Goal: Task Accomplishment & Management: Manage account settings

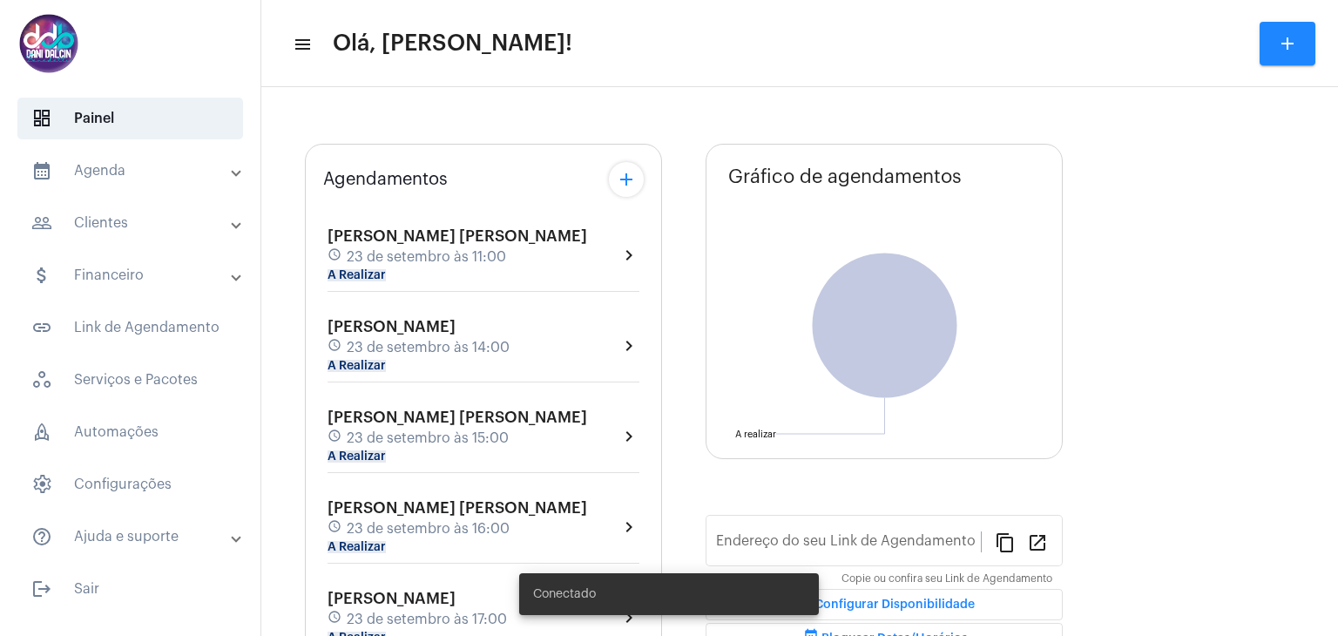
type input "[URL][DOMAIN_NAME][PERSON_NAME]"
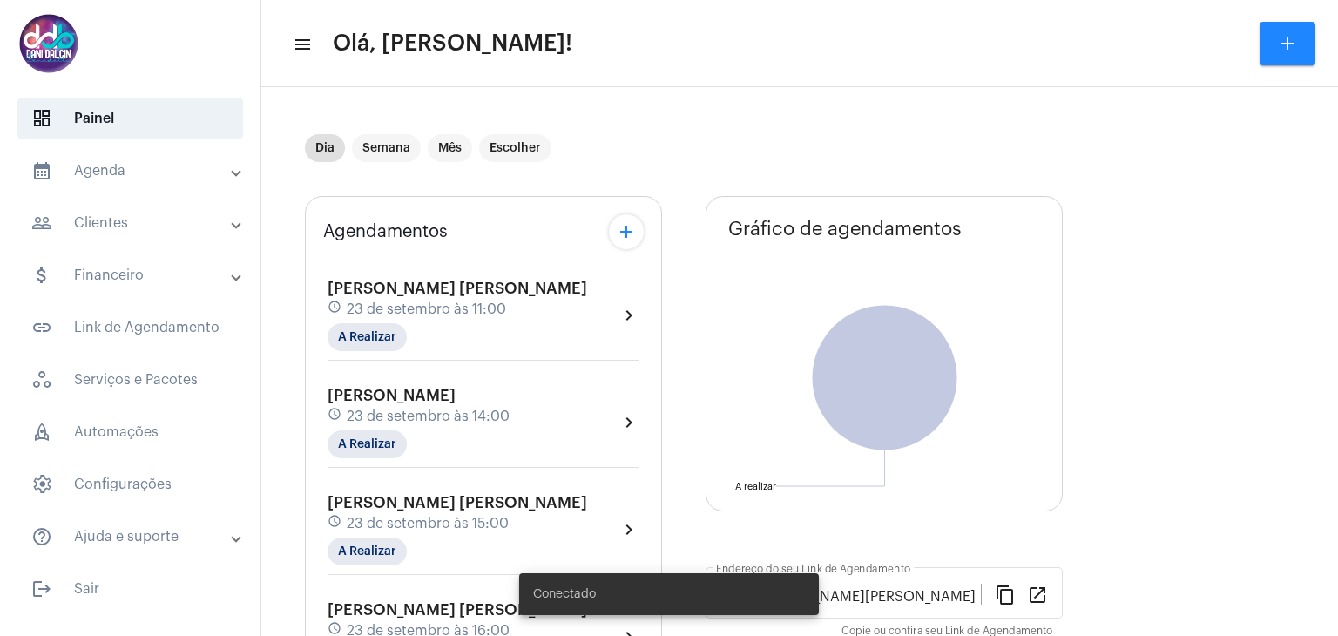
click at [463, 314] on span "23 de setembro às 11:00" at bounding box center [426, 309] width 159 height 16
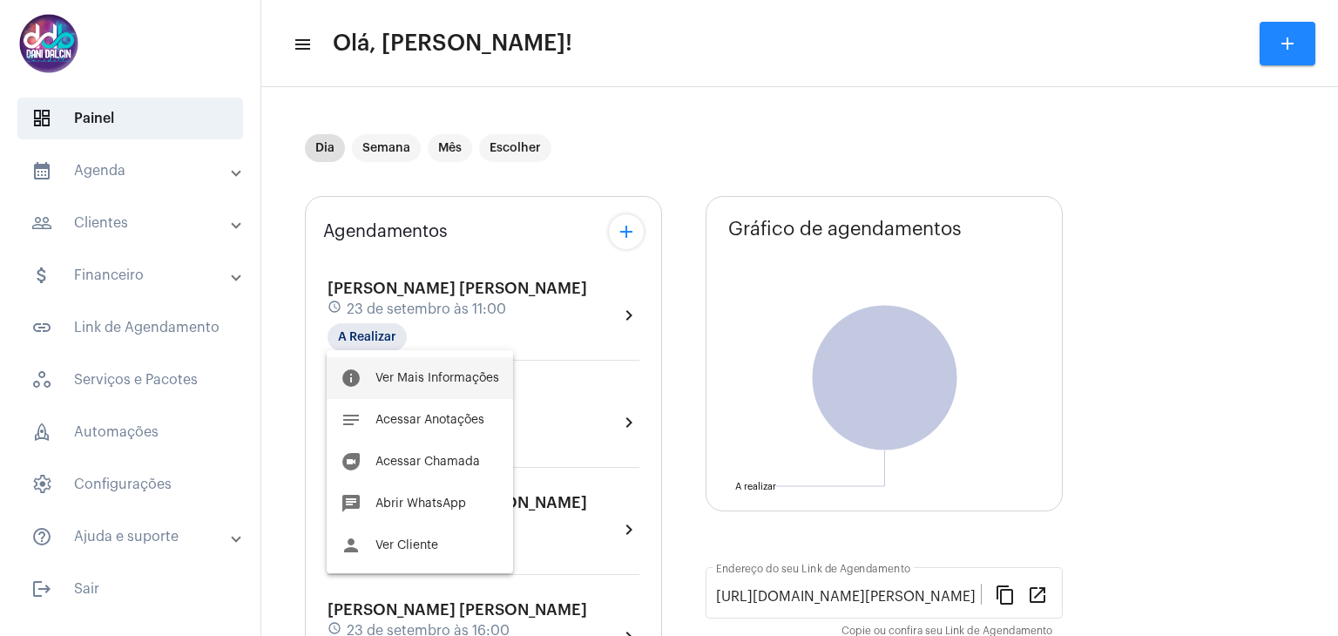
click at [446, 372] on span "Ver Mais Informações" at bounding box center [437, 378] width 124 height 12
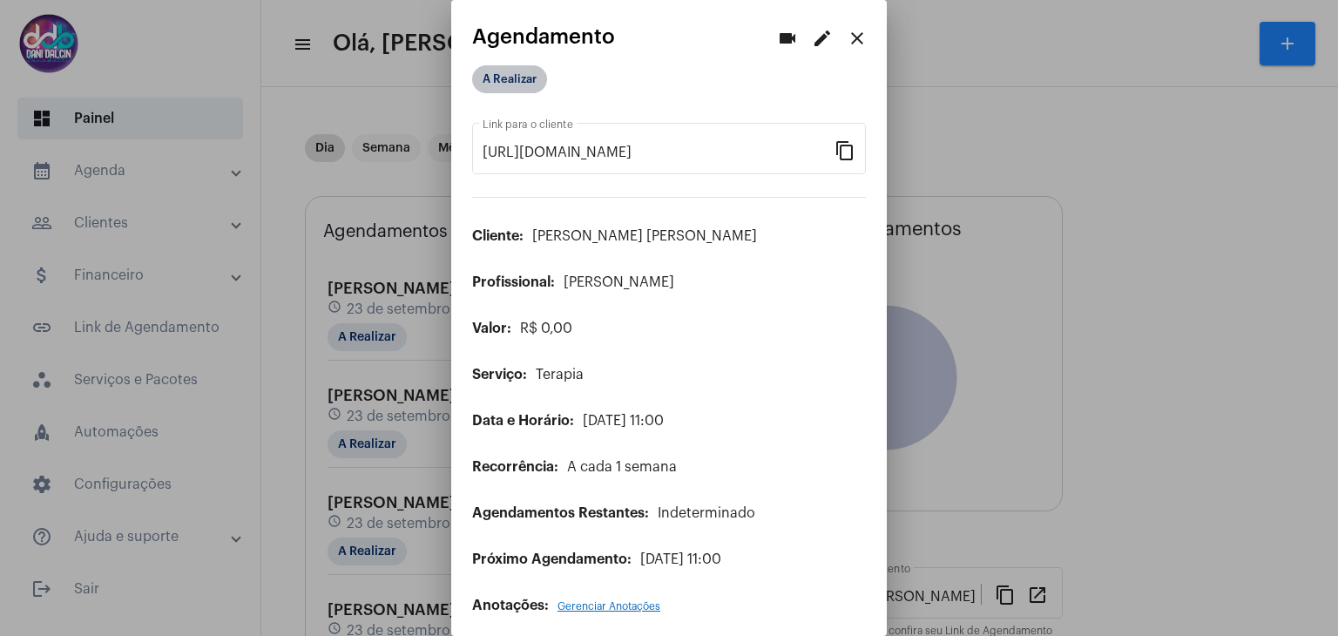
click at [519, 76] on mat-chip "A Realizar" at bounding box center [509, 79] width 75 height 28
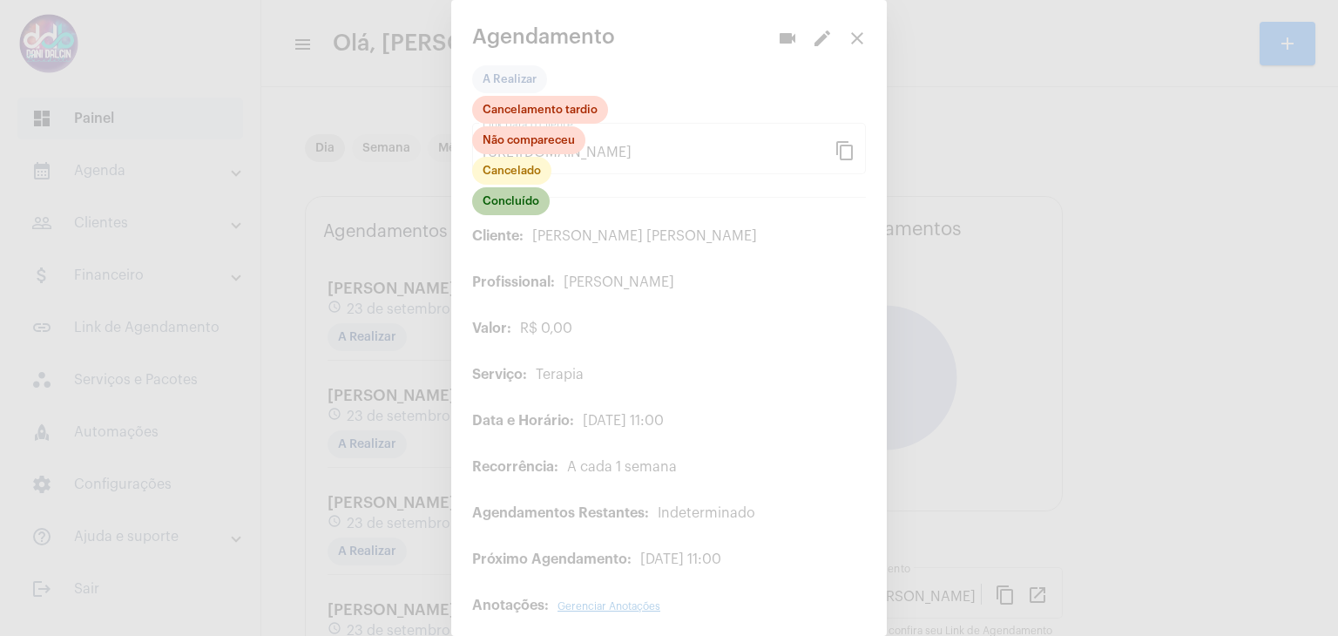
click at [514, 193] on mat-chip "Concluído" at bounding box center [511, 201] width 78 height 28
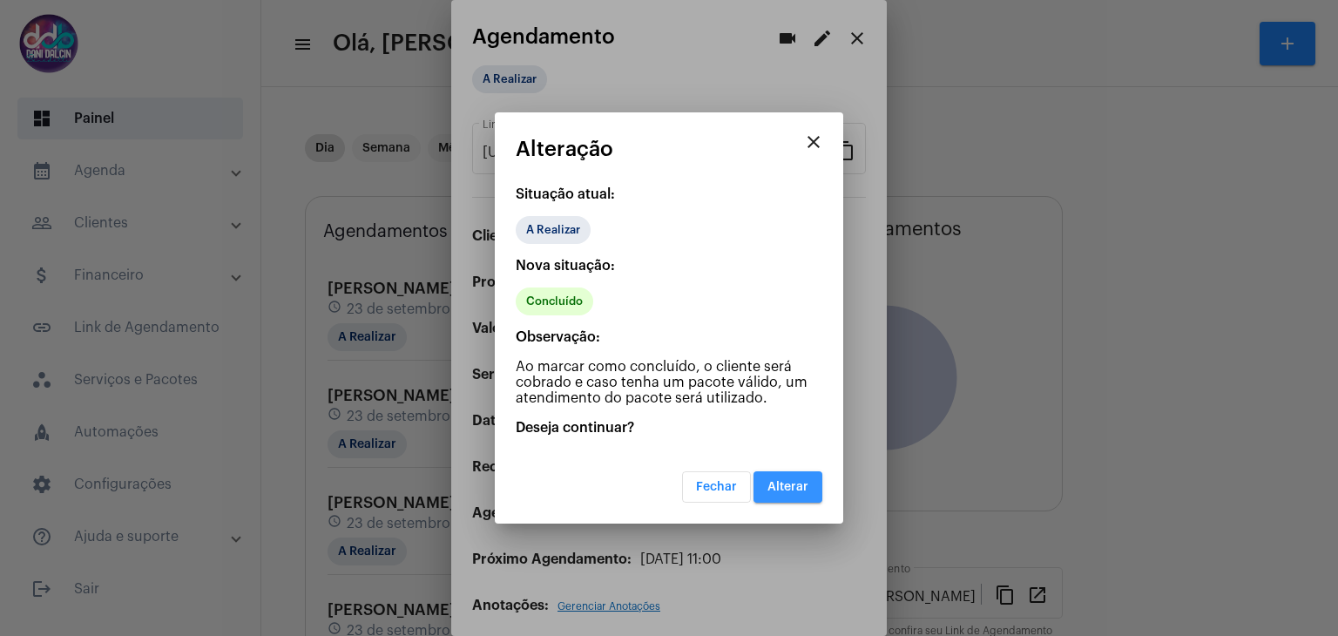
click at [798, 484] on span "Alterar" at bounding box center [788, 487] width 41 height 12
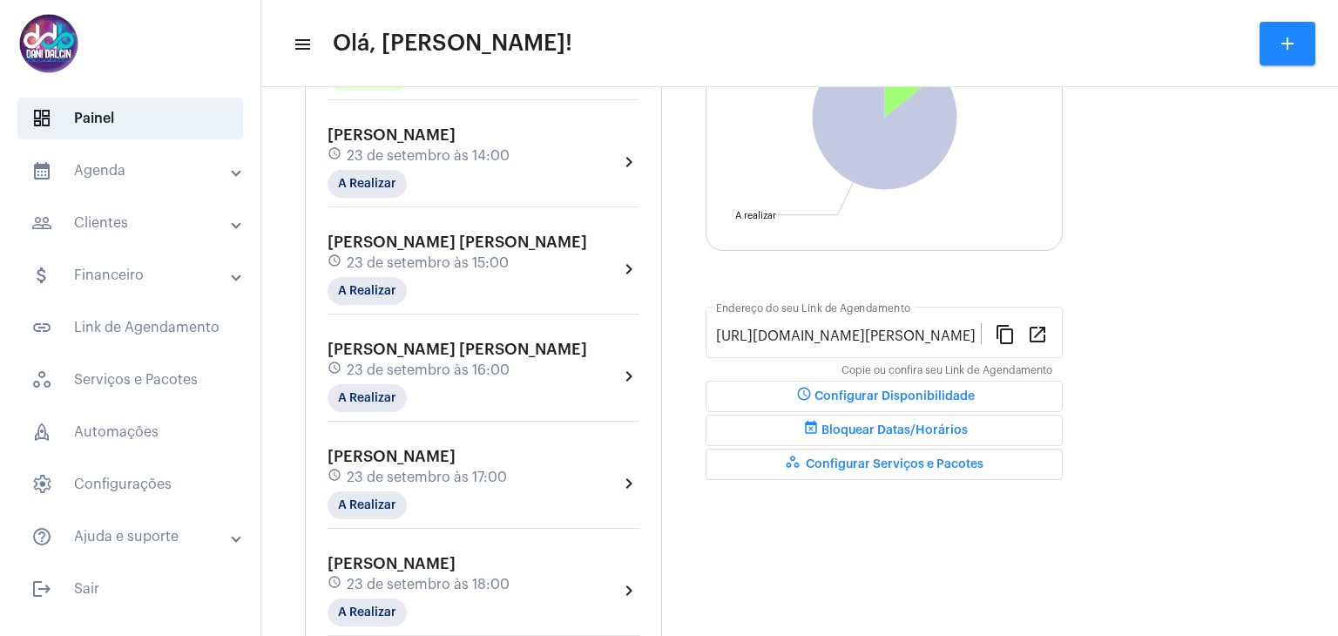
scroll to position [252, 0]
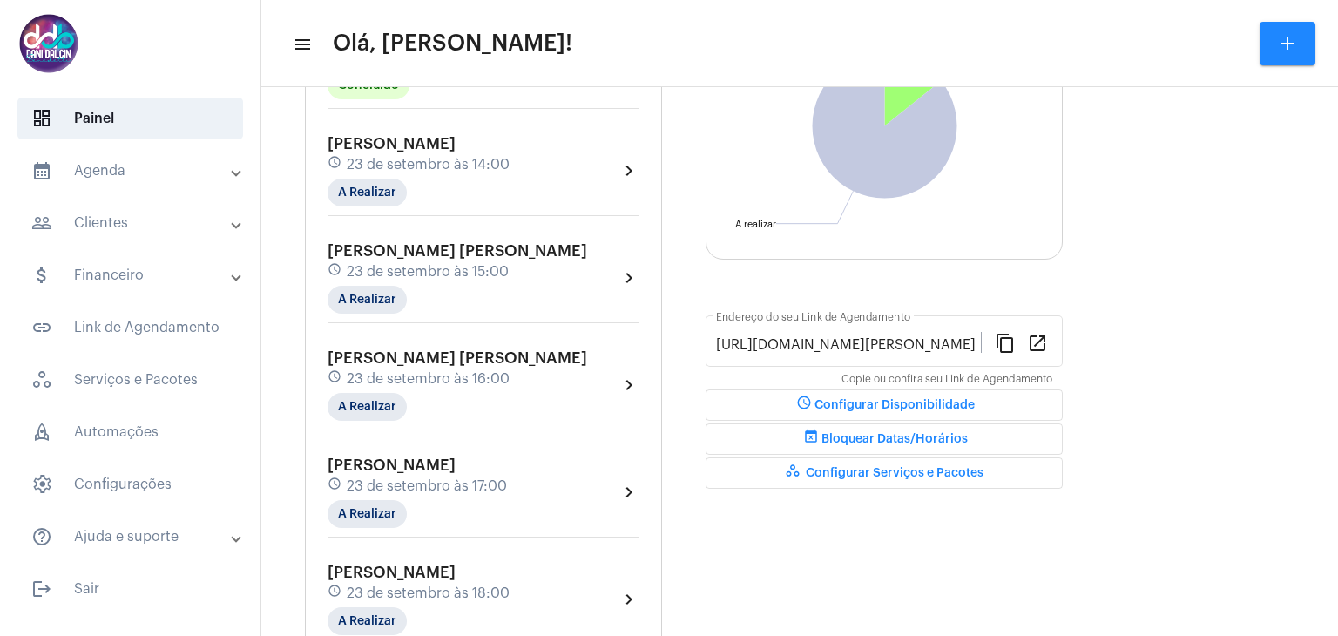
click at [419, 162] on span "23 de setembro às 14:00" at bounding box center [428, 165] width 163 height 16
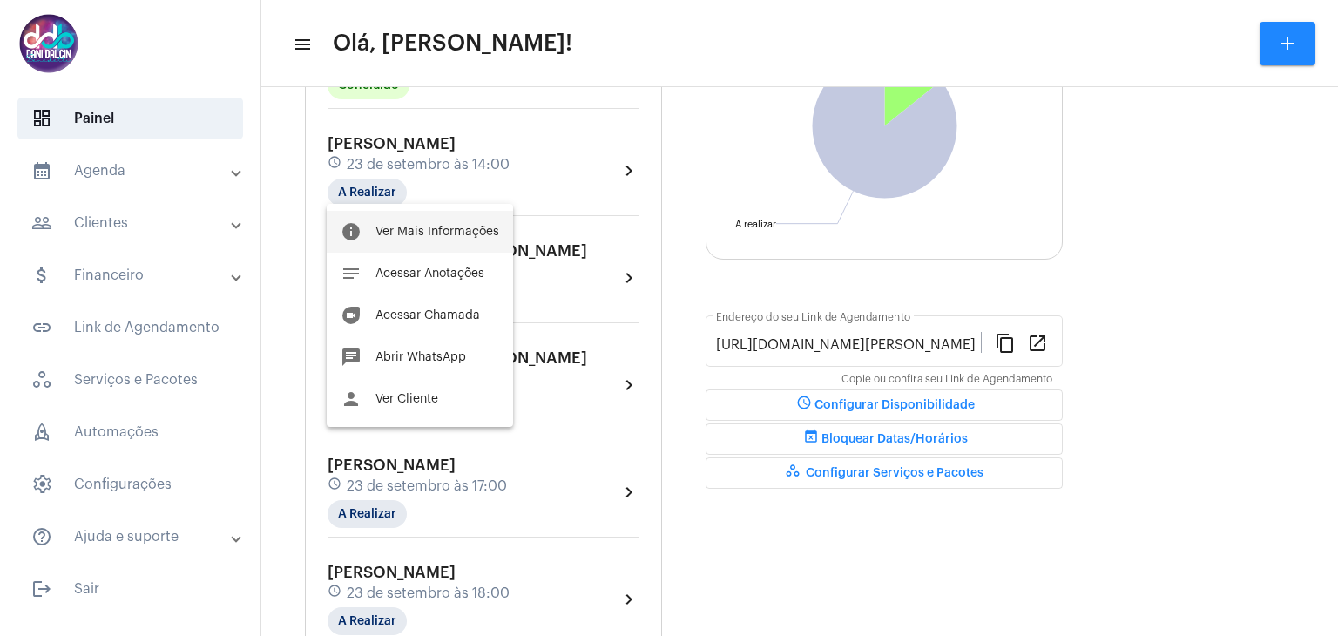
click at [434, 222] on button "info Ver Mais Informações" at bounding box center [420, 232] width 186 height 42
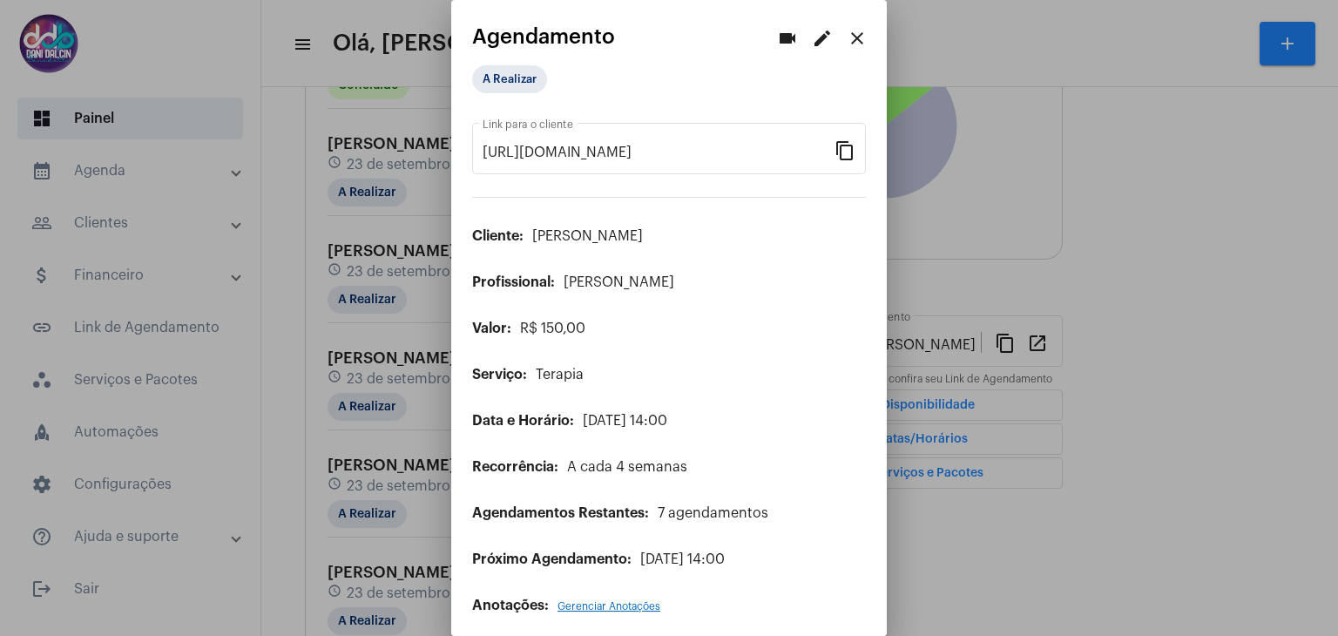
click at [812, 45] on mat-icon "edit" at bounding box center [822, 38] width 21 height 21
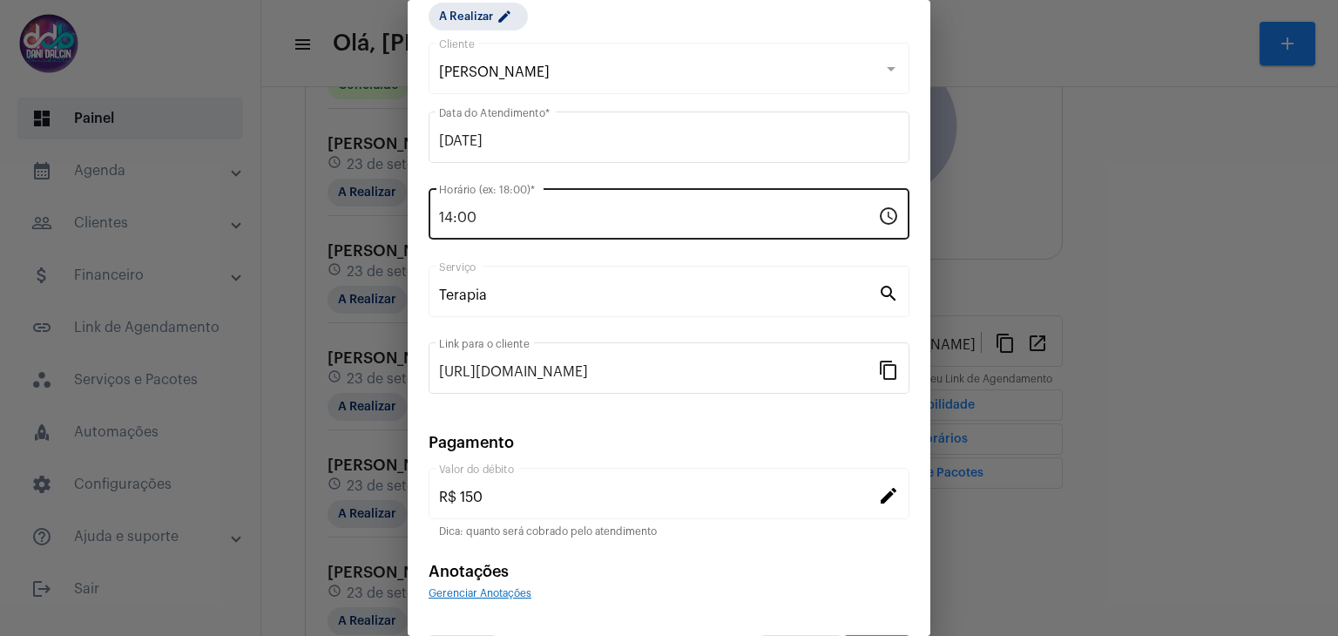
scroll to position [112, 0]
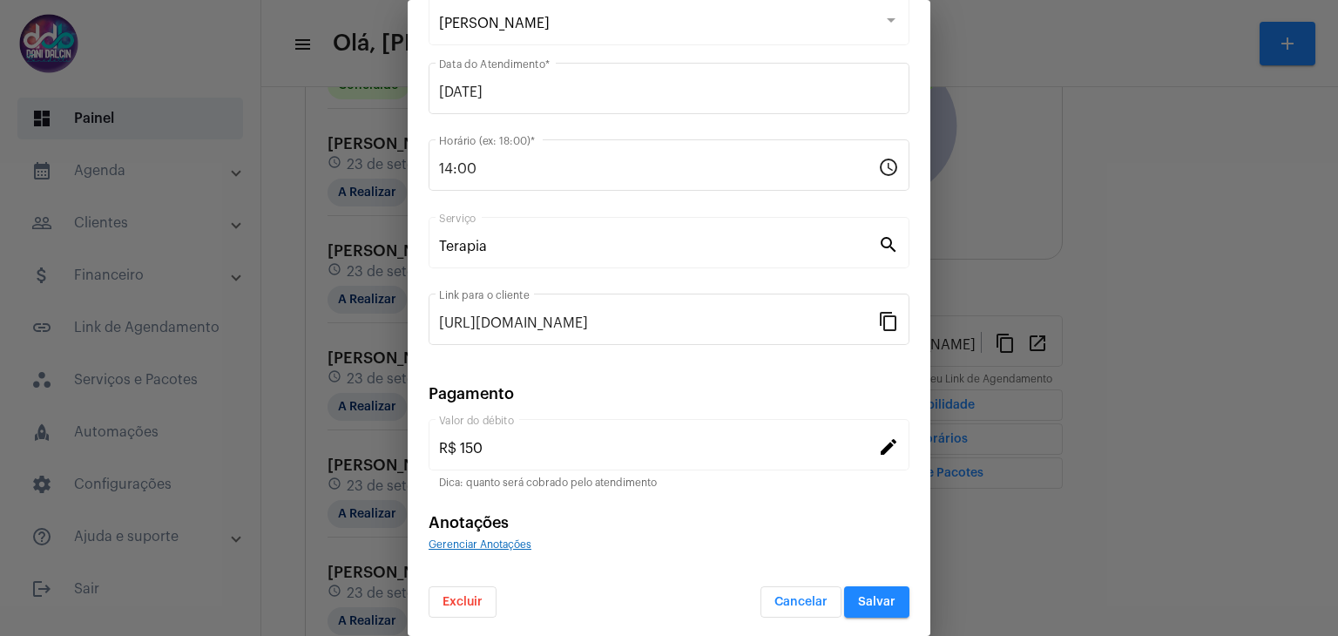
click at [463, 609] on button "Excluir" at bounding box center [463, 601] width 68 height 31
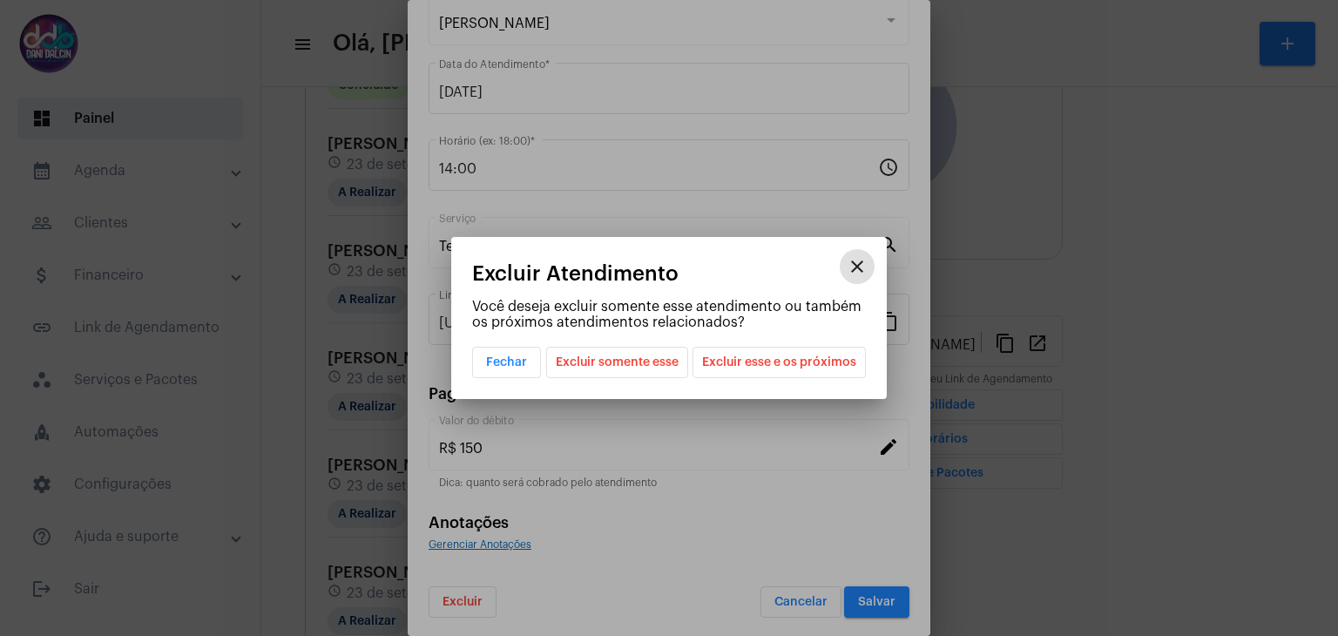
click at [617, 368] on span "Excluir somente esse" at bounding box center [617, 363] width 123 height 30
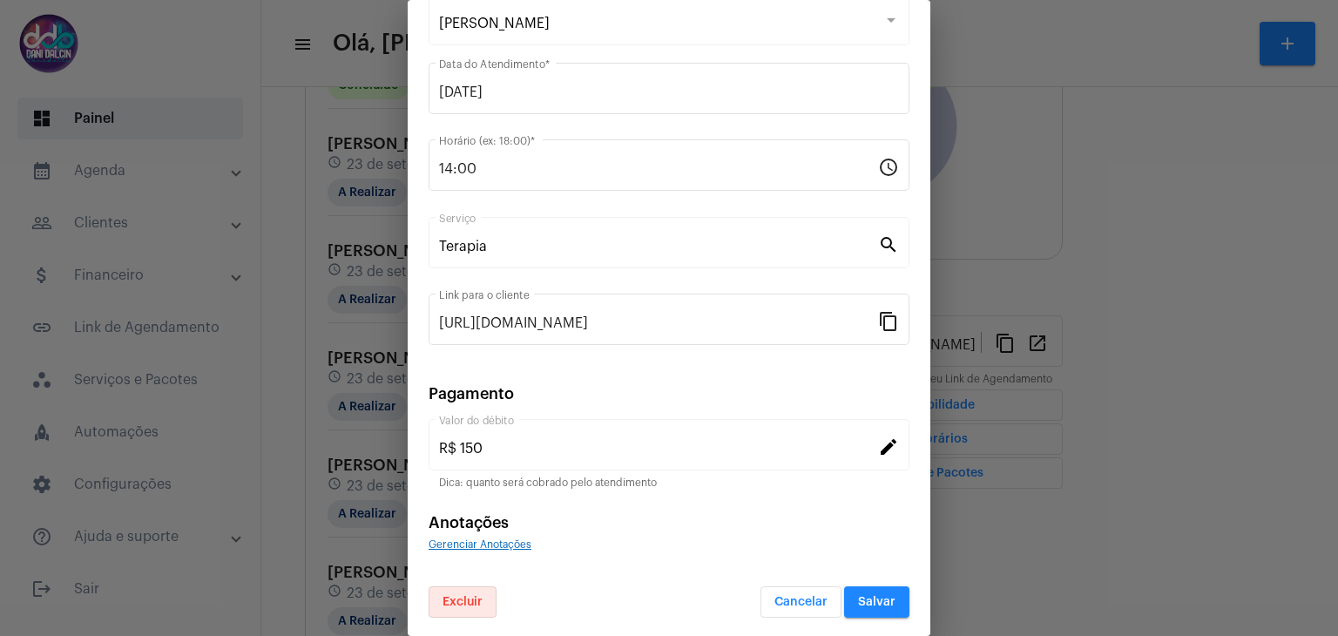
click at [858, 597] on span "Salvar" at bounding box center [876, 602] width 37 height 12
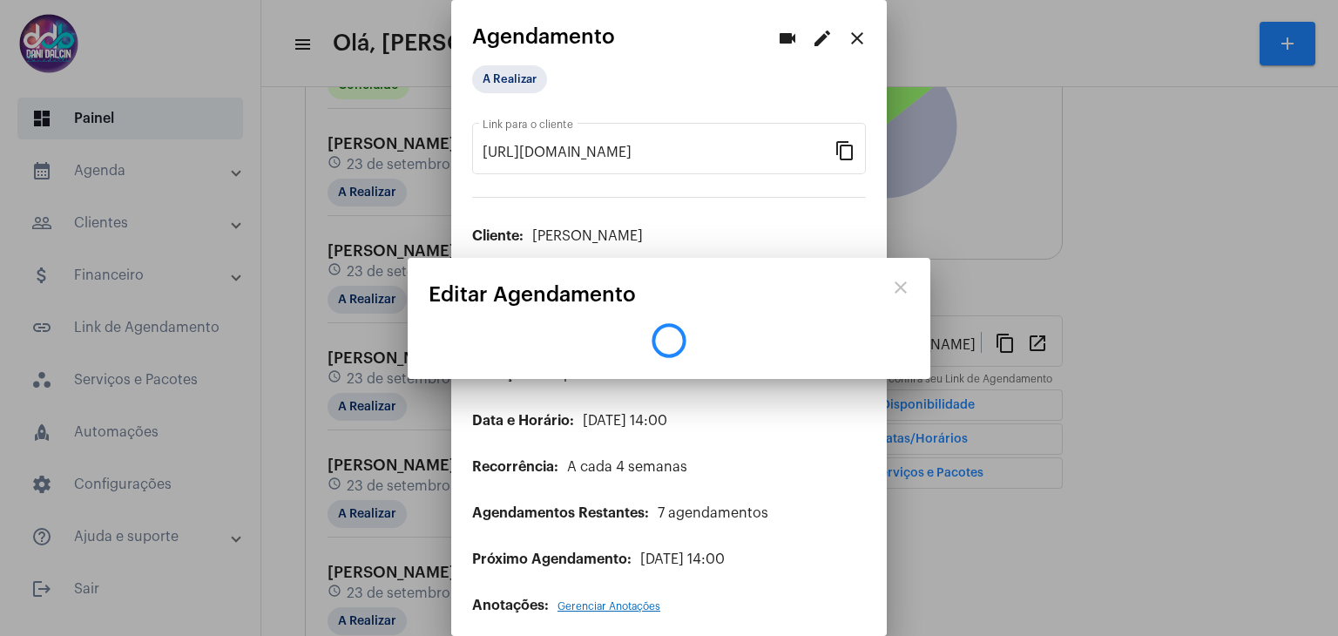
scroll to position [0, 0]
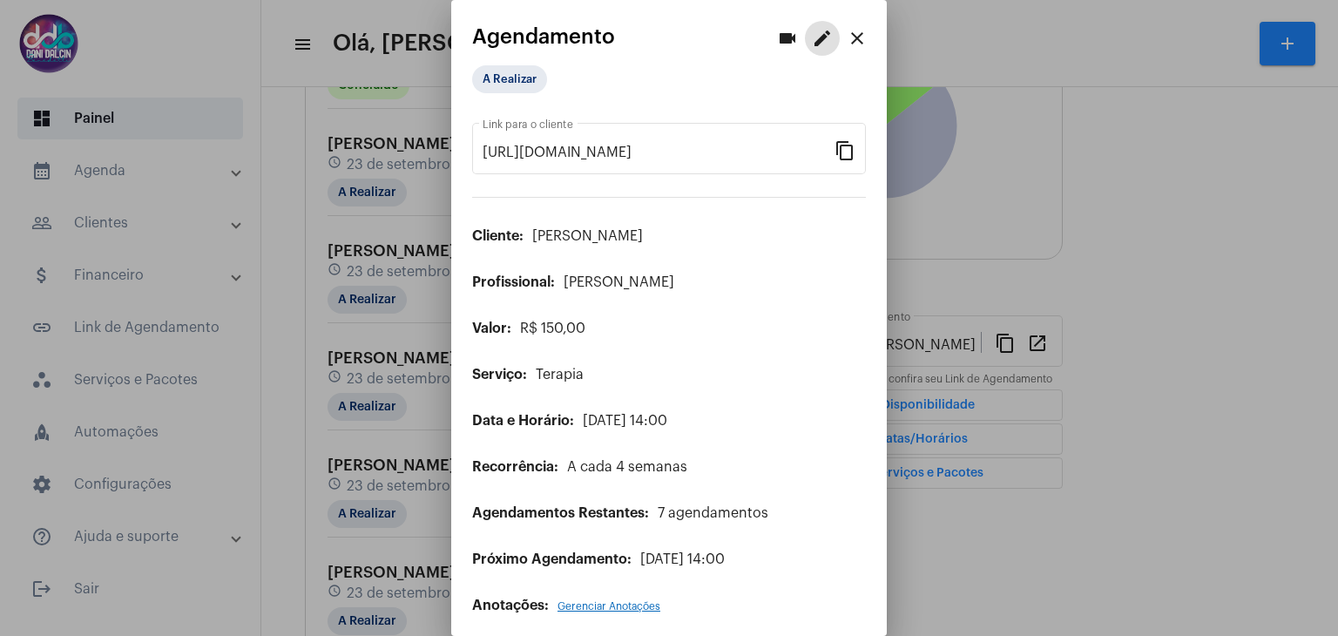
click at [850, 35] on mat-icon "close" at bounding box center [857, 38] width 21 height 21
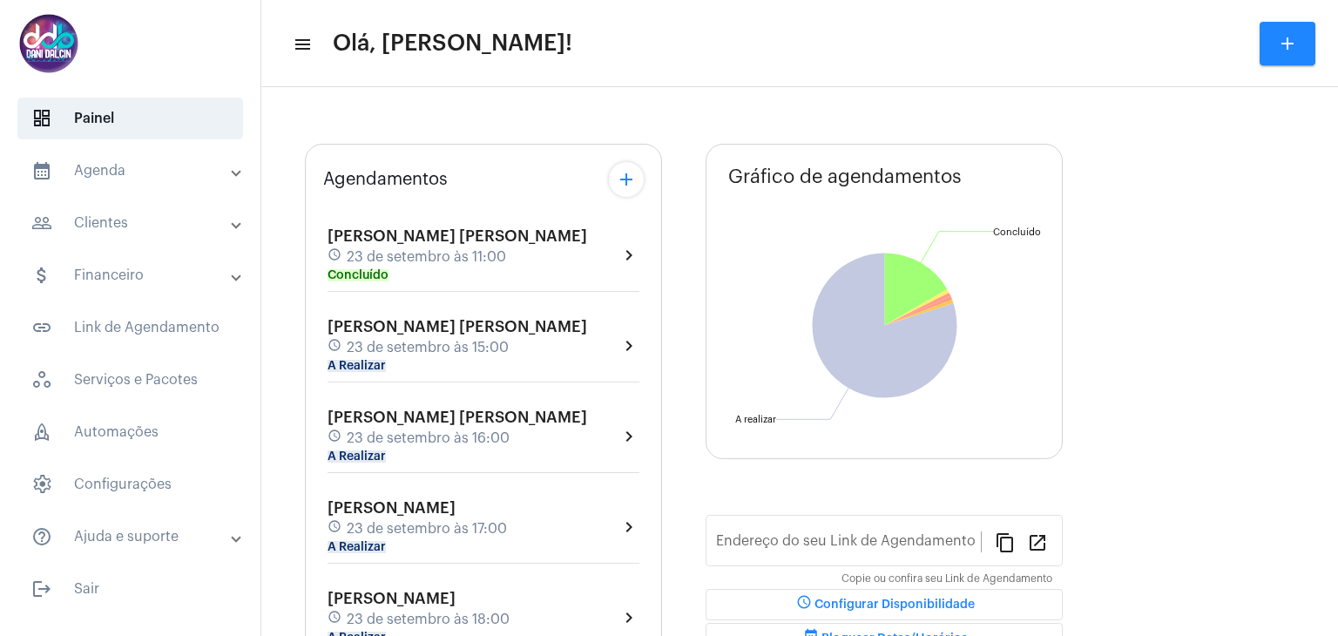
click at [136, 172] on mat-panel-title "calendar_month_outlined Agenda" at bounding box center [131, 170] width 201 height 21
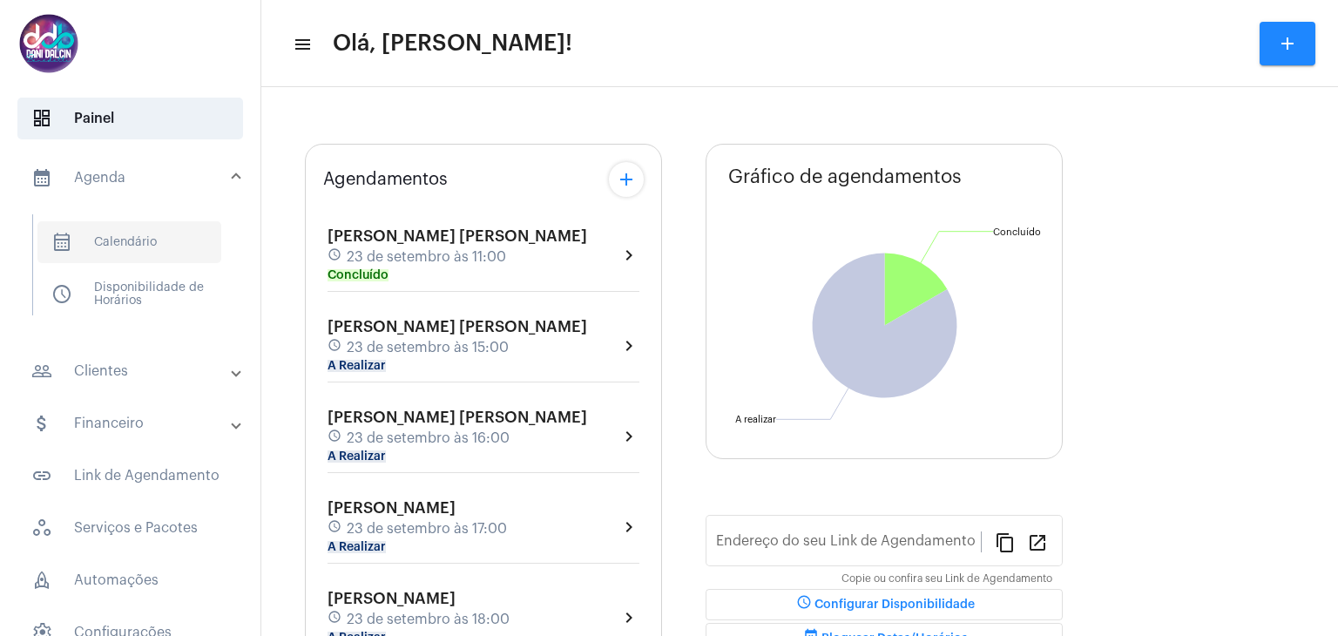
click at [153, 254] on span "calendar_month_outlined Calendário" at bounding box center [129, 242] width 184 height 42
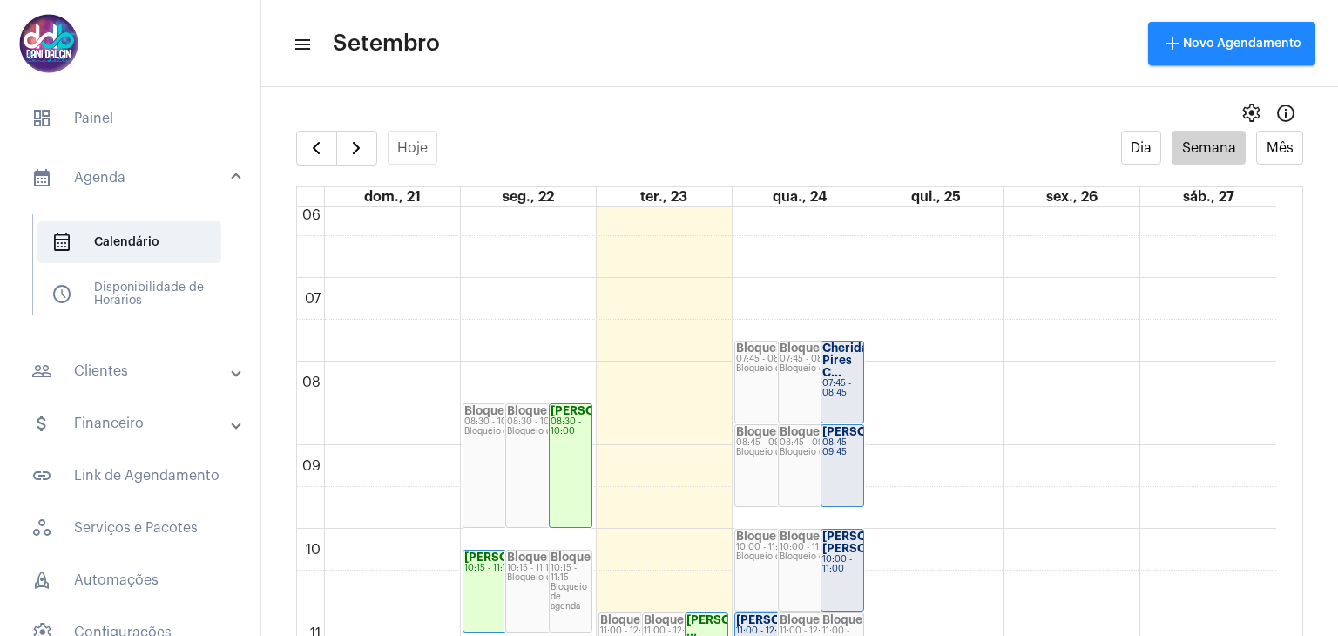
scroll to position [502, 0]
